Goal: Find specific page/section: Find specific page/section

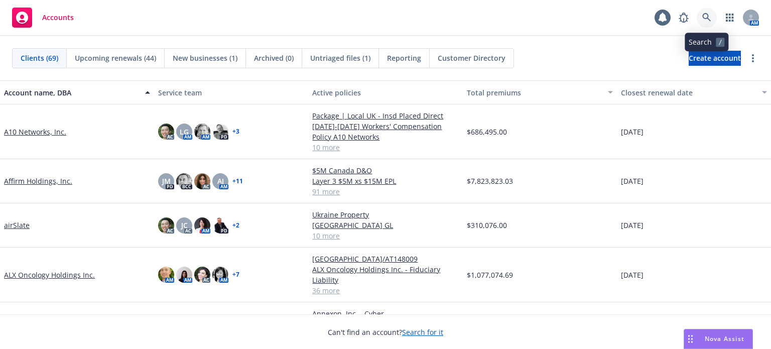
click at [705, 17] on icon at bounding box center [706, 17] width 9 height 9
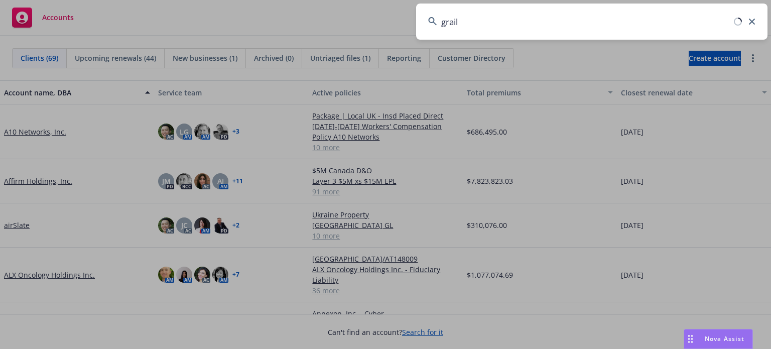
type input "grail"
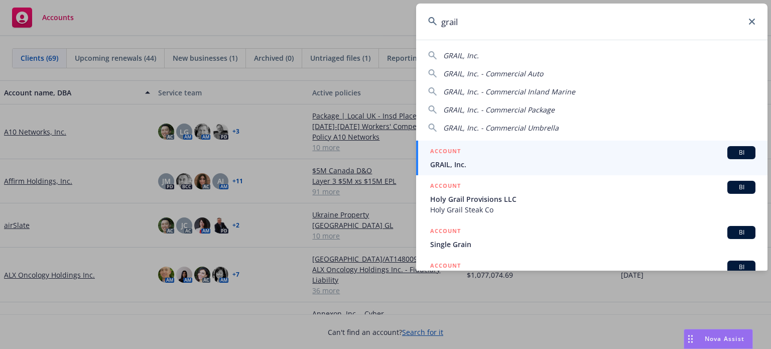
click at [499, 165] on span "GRAIL, Inc." at bounding box center [592, 164] width 325 height 11
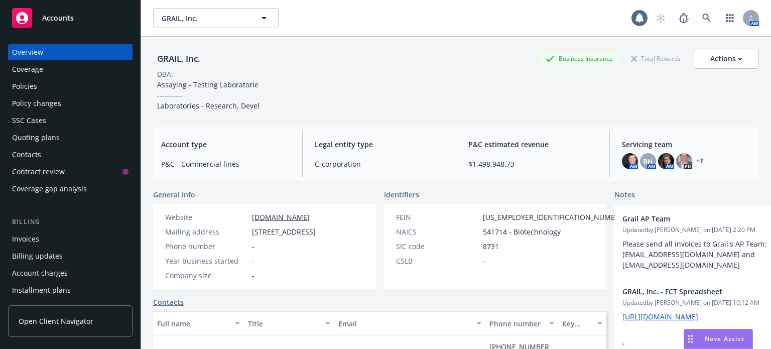
click at [696, 160] on link "+ 7" at bounding box center [699, 161] width 7 height 6
